Goal: Answer question/provide support

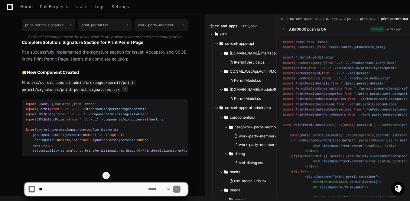
scroll to position [955, 0]
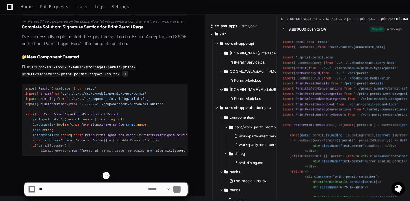
click at [106, 177] on span at bounding box center [106, 175] width 5 height 5
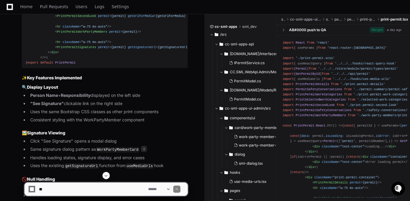
scroll to position [1572, 0]
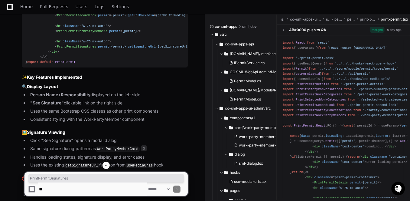
copy span "PrintPermitSignatures"
click at [69, 188] on textarea at bounding box center [92, 188] width 109 height 13
paste textarea "**********"
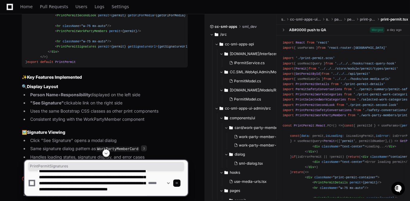
scroll to position [12, 0]
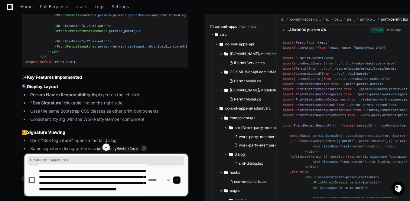
type textarea "**********"
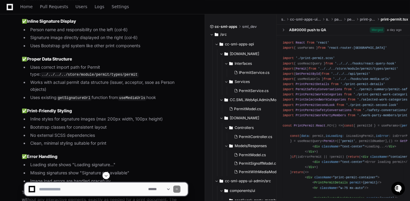
scroll to position [2748, 0]
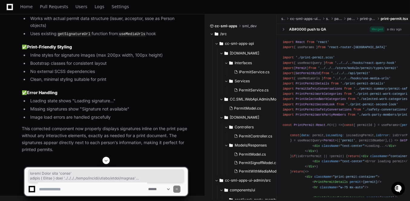
copy div "import React from 'react' import { Permit } from '../../../../store/module/perm…"
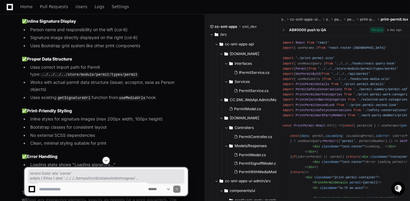
copy div "import React from 'react' import { Permit } from '../../../../store/module/perm…"
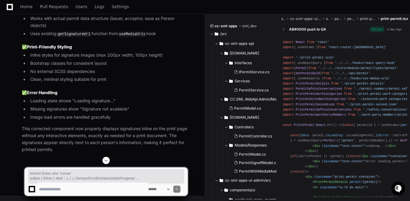
scroll to position [2772, 0]
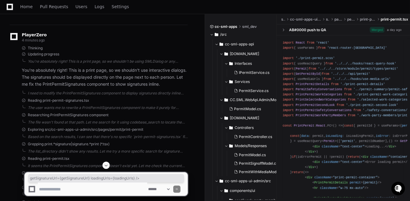
scroll to position [0, 40]
drag, startPoint x: 119, startPoint y: 126, endPoint x: 179, endPoint y: 126, distance: 59.8
copy span "getSignatureUrl = {getSignatureUrl} loadingUrls = {loadingUrls}"
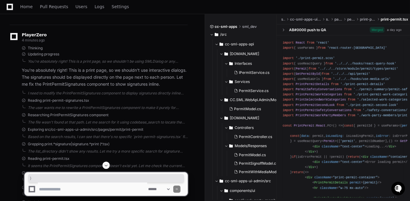
scroll to position [0, 0]
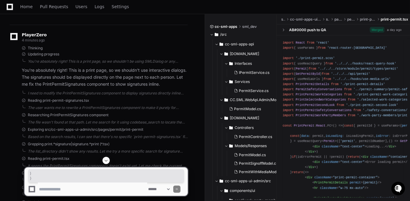
drag, startPoint x: 110, startPoint y: 147, endPoint x: 5, endPoint y: 138, distance: 105.2
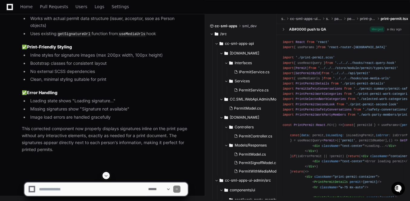
scroll to position [2772, 0]
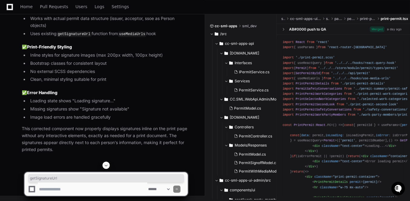
copy span "getSignatureUrl"
click at [76, 189] on textarea at bounding box center [92, 188] width 109 height 13
paste textarea "**********"
type textarea "**********"
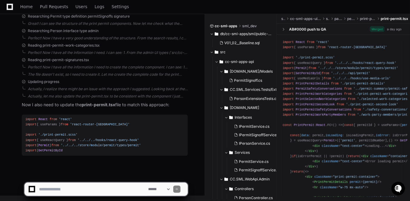
scroll to position [4472, 0]
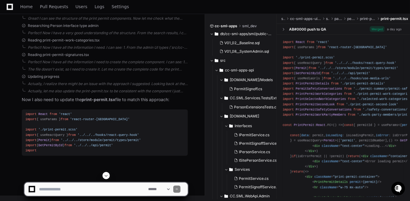
click at [106, 178] on span at bounding box center [106, 175] width 5 height 5
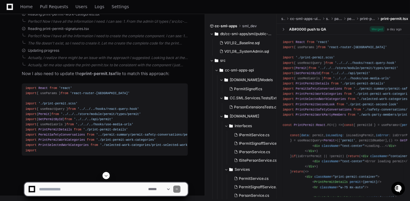
click at [106, 175] on span at bounding box center [106, 175] width 5 height 5
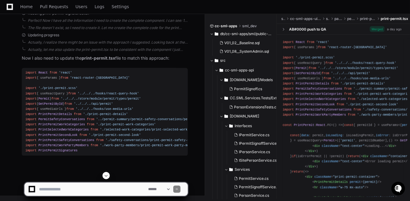
click at [105, 175] on span at bounding box center [106, 175] width 5 height 5
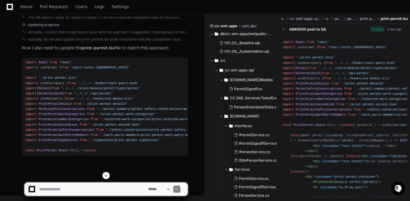
click at [106, 175] on span at bounding box center [106, 175] width 5 height 5
click at [106, 176] on span at bounding box center [106, 175] width 5 height 5
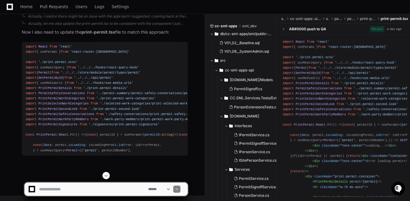
click at [105, 178] on span at bounding box center [106, 175] width 5 height 5
click at [105, 175] on span at bounding box center [106, 175] width 5 height 5
click at [108, 179] on app-app-chat-input "**********" at bounding box center [106, 184] width 164 height 24
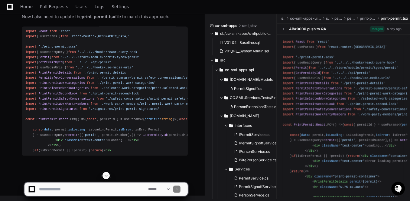
click at [108, 175] on span at bounding box center [106, 175] width 5 height 5
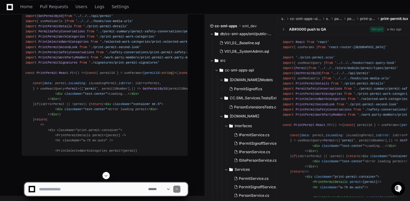
click at [106, 173] on span at bounding box center [106, 175] width 5 height 5
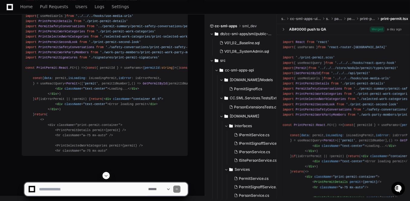
scroll to position [4710, 0]
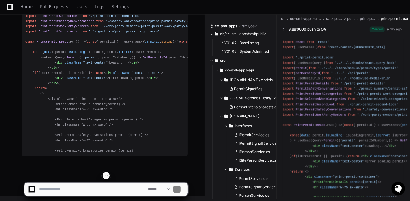
click at [106, 175] on span at bounding box center [106, 175] width 5 height 5
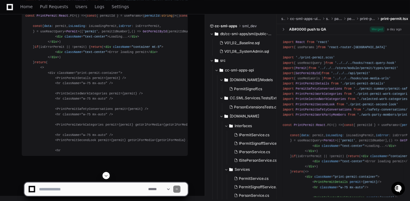
click at [105, 174] on span at bounding box center [106, 175] width 5 height 5
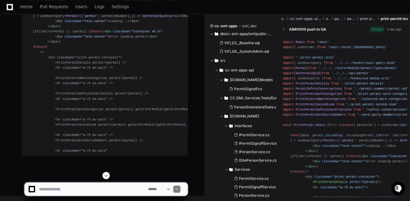
click at [106, 177] on span at bounding box center [106, 175] width 5 height 5
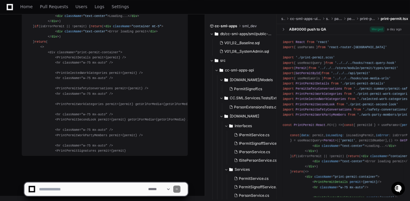
scroll to position [4782, 0]
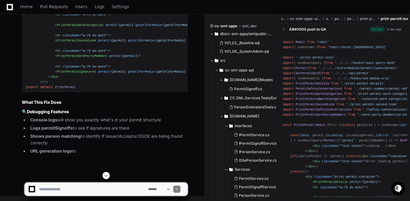
click at [107, 175] on span at bounding box center [106, 175] width 5 height 5
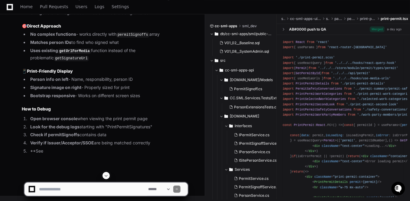
scroll to position [4863, 0]
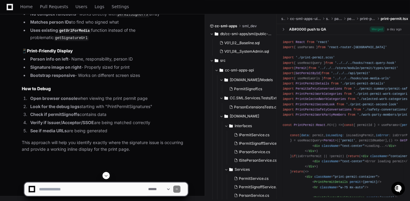
scroll to position [4833, 0]
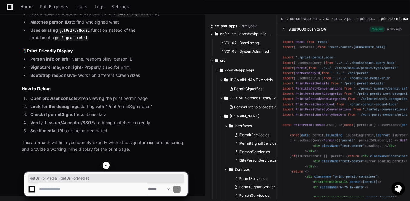
drag, startPoint x: 118, startPoint y: 99, endPoint x: 172, endPoint y: 101, distance: 55.0
copy span "getUrlForMedia = {getUrlForMedia}"
click at [90, 185] on textarea at bounding box center [92, 188] width 109 height 13
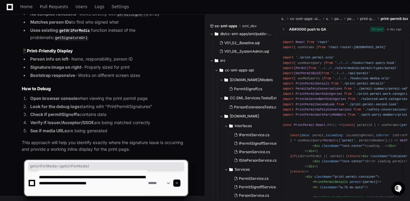
paste textarea "**********"
type textarea "**********"
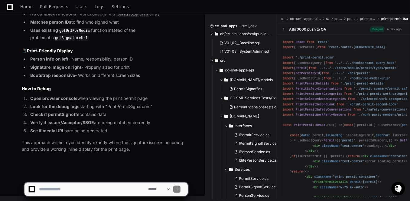
scroll to position [0, 0]
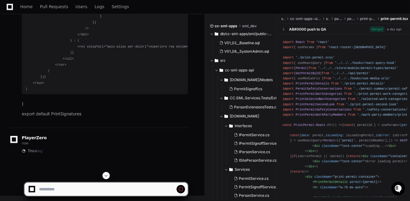
click at [108, 174] on span at bounding box center [106, 175] width 5 height 5
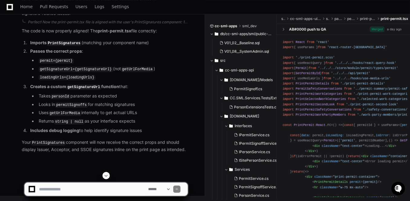
scroll to position [6089, 0]
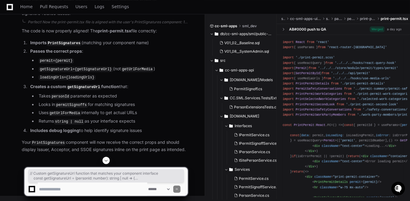
copy div "// Custom getSignatureUrl function that matches your component interface const …"
click at [107, 160] on span at bounding box center [106, 160] width 5 height 5
click at [78, 189] on textarea at bounding box center [92, 188] width 109 height 13
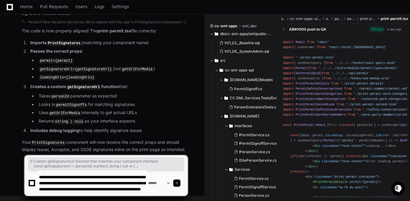
scroll to position [8, 0]
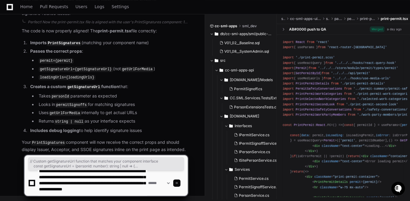
type textarea "**********"
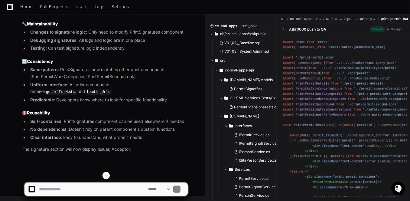
scroll to position [7696, 0]
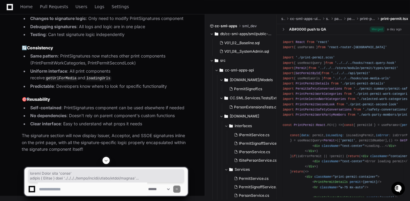
copy div "import React from 'react' import { Permit } from '../../../../store/module/perm…"
